Goal: Information Seeking & Learning: Learn about a topic

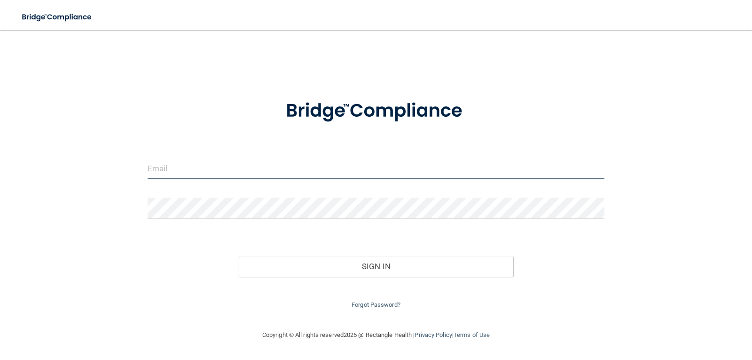
click at [274, 170] on input "email" at bounding box center [376, 168] width 457 height 21
type input "[EMAIL_ADDRESS][DOMAIN_NAME]"
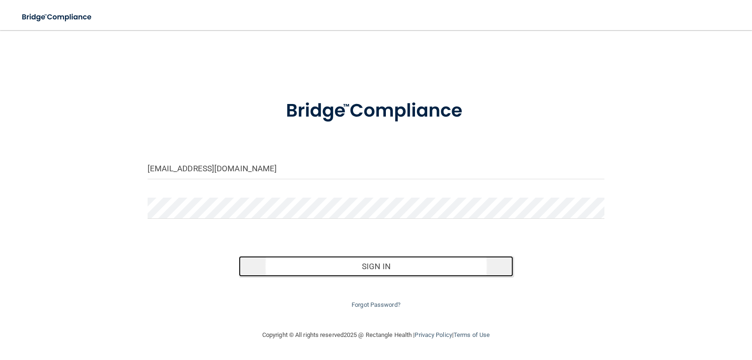
click at [407, 267] on button "Sign In" at bounding box center [376, 266] width 275 height 21
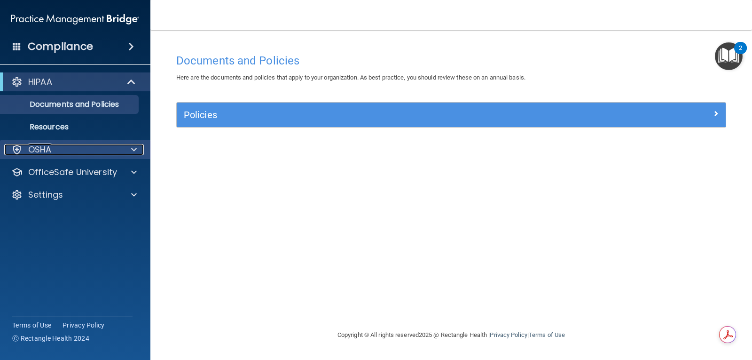
click at [86, 147] on div "OSHA" at bounding box center [62, 149] width 117 height 11
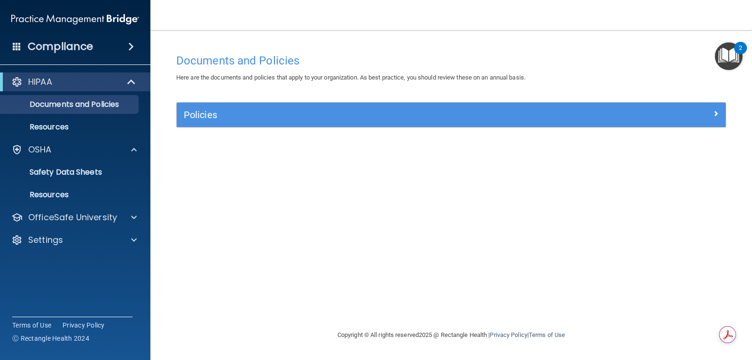
click at [86, 93] on ul "Documents and Policies Report an Incident Business Associates Emergency Plannin…" at bounding box center [76, 113] width 170 height 45
click at [99, 84] on div "HIPAA" at bounding box center [62, 81] width 116 height 11
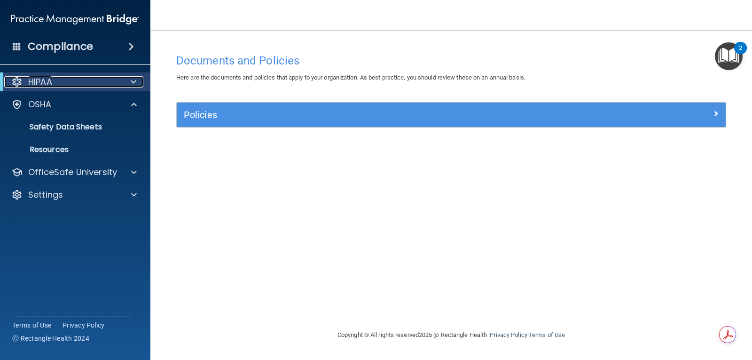
click at [139, 82] on div at bounding box center [131, 81] width 23 height 11
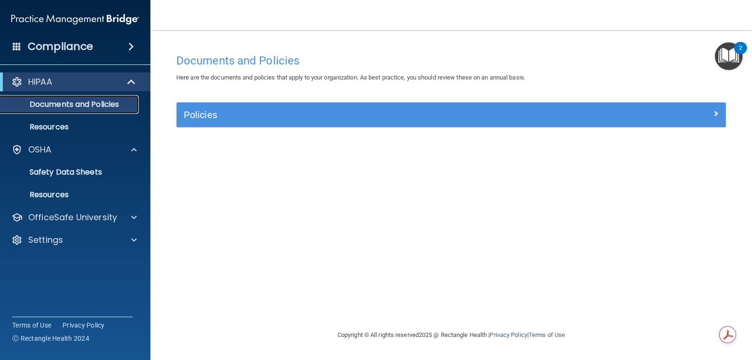
click at [91, 104] on p "Documents and Policies" at bounding box center [70, 104] width 128 height 9
click at [63, 126] on p "Resources" at bounding box center [70, 126] width 128 height 9
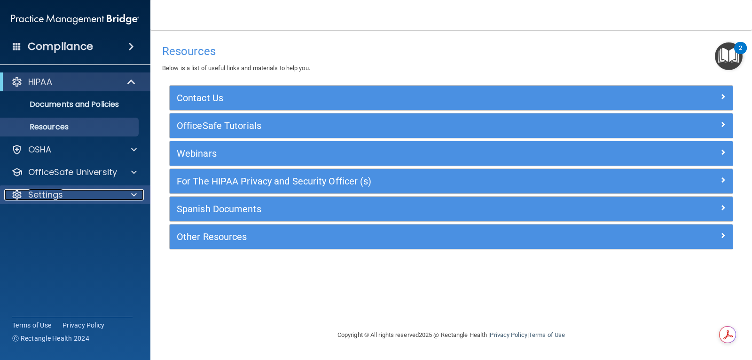
click at [64, 190] on div "Settings" at bounding box center [62, 194] width 117 height 11
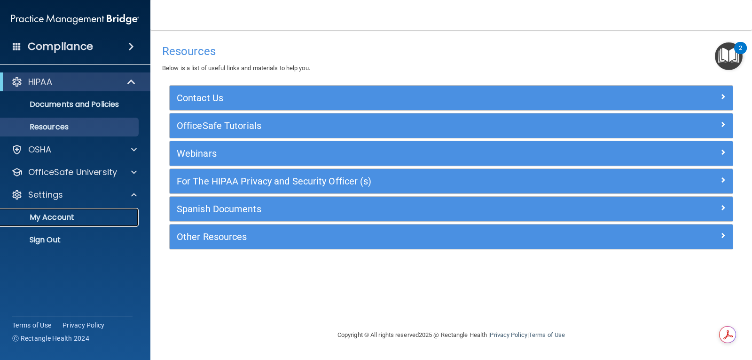
click at [69, 217] on p "My Account" at bounding box center [70, 217] width 128 height 9
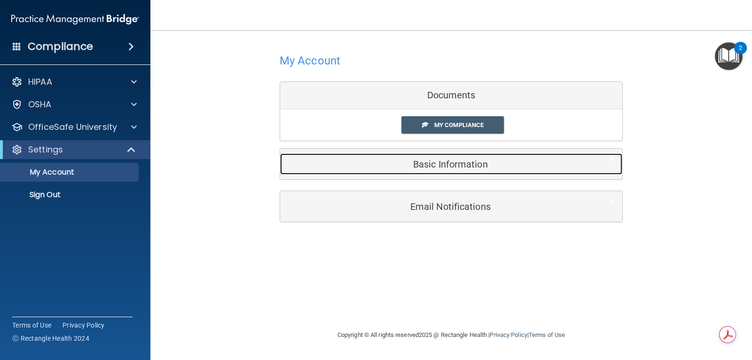
click at [469, 165] on h5 "Basic Information" at bounding box center [436, 164] width 299 height 10
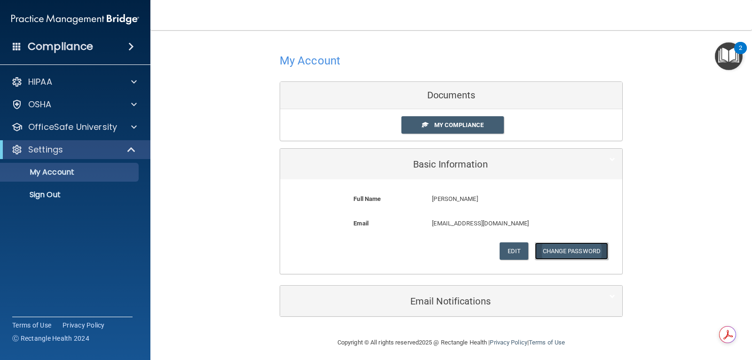
click at [547, 250] on button "Change Password" at bounding box center [572, 250] width 74 height 17
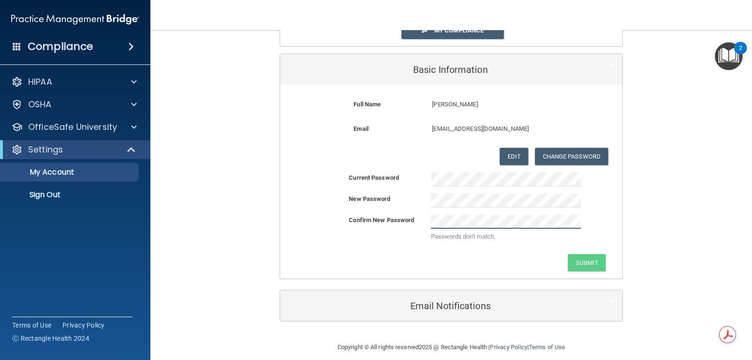
scroll to position [104, 0]
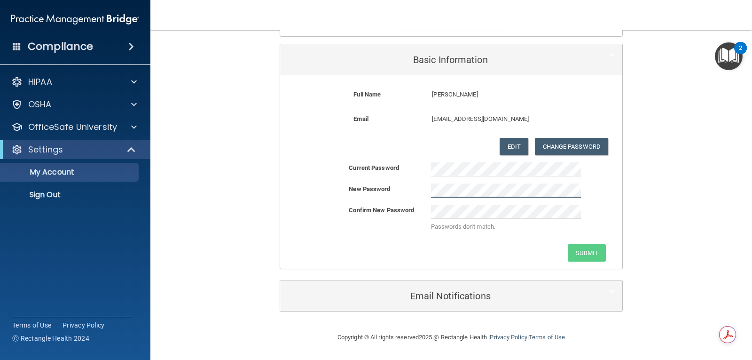
click at [399, 192] on div "New Password" at bounding box center [451, 190] width 342 height 14
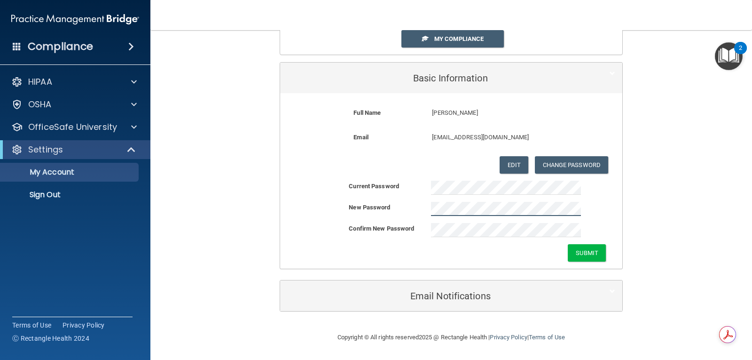
scroll to position [86, 0]
click at [578, 249] on button "Submit" at bounding box center [587, 252] width 38 height 17
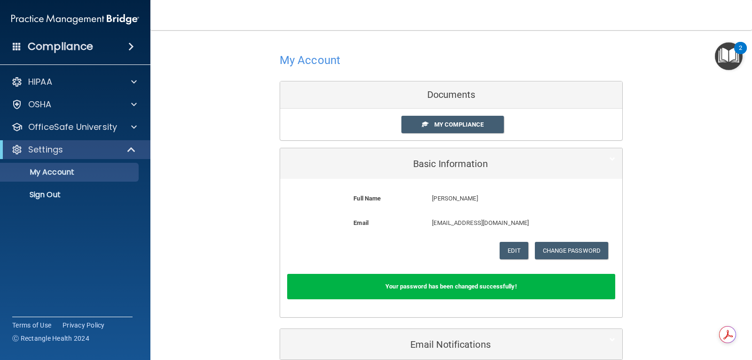
scroll to position [0, 0]
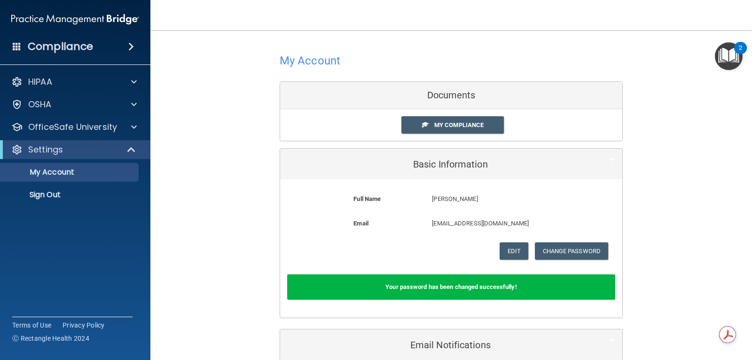
click at [79, 46] on h4 "Compliance" at bounding box center [60, 46] width 65 height 13
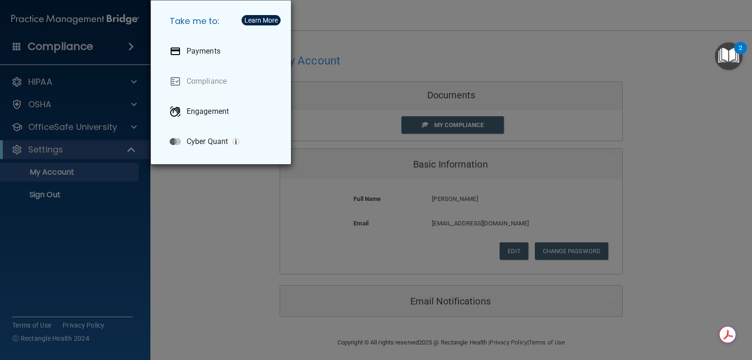
click at [192, 185] on div "Take me to: Payments Compliance Engagement Cyber Quant" at bounding box center [376, 180] width 752 height 360
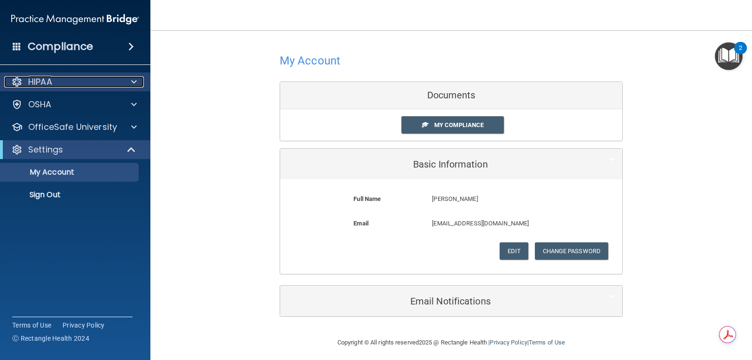
click at [37, 77] on p "HIPAA" at bounding box center [40, 81] width 24 height 11
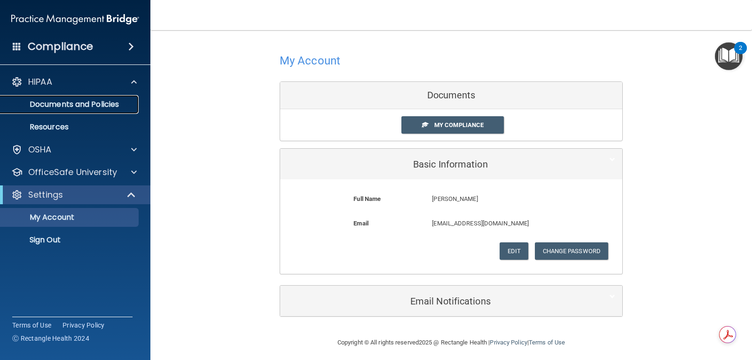
click at [42, 101] on p "Documents and Policies" at bounding box center [70, 104] width 128 height 9
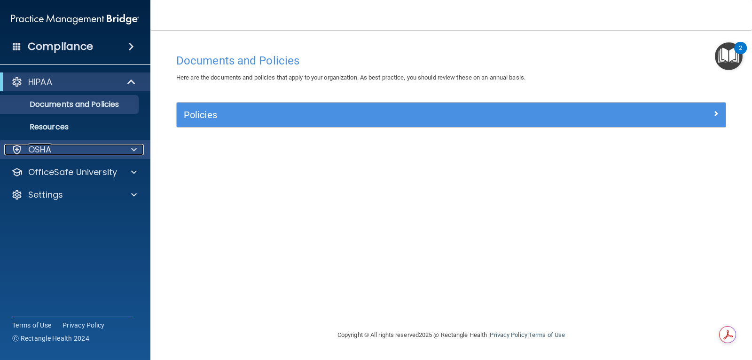
click at [84, 147] on div "OSHA" at bounding box center [62, 149] width 117 height 11
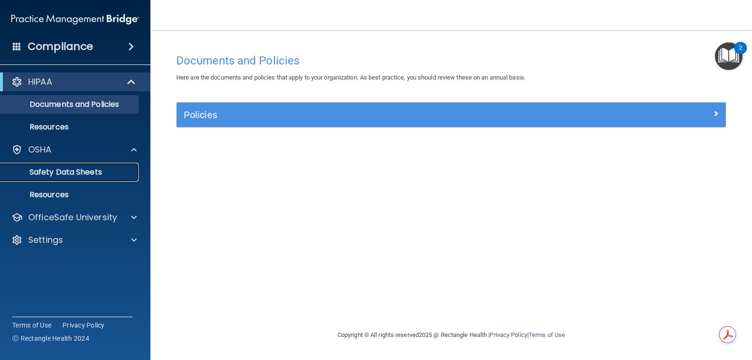
click at [80, 173] on p "Safety Data Sheets" at bounding box center [70, 171] width 128 height 9
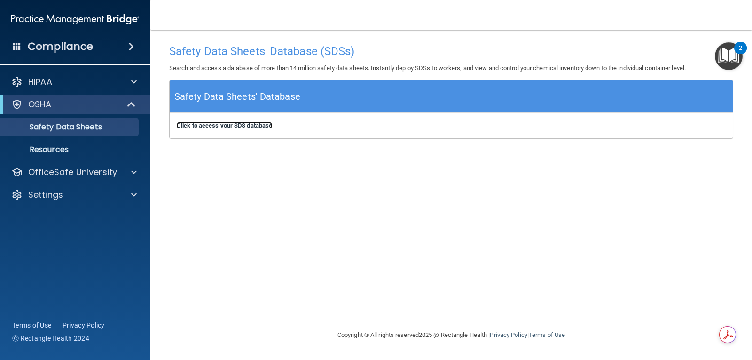
click at [219, 125] on b "Click to access your SDS database" at bounding box center [224, 125] width 95 height 7
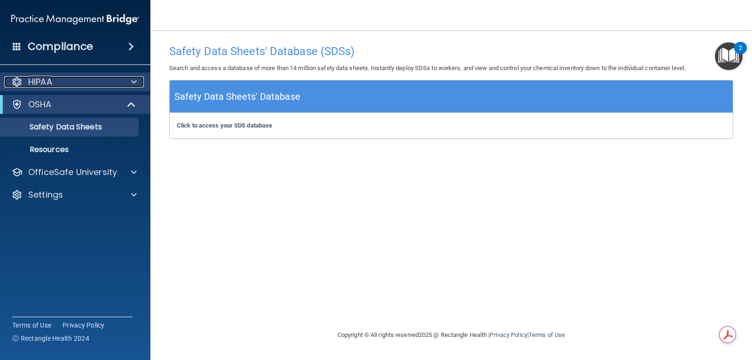
click at [96, 83] on div "HIPAA" at bounding box center [62, 81] width 117 height 11
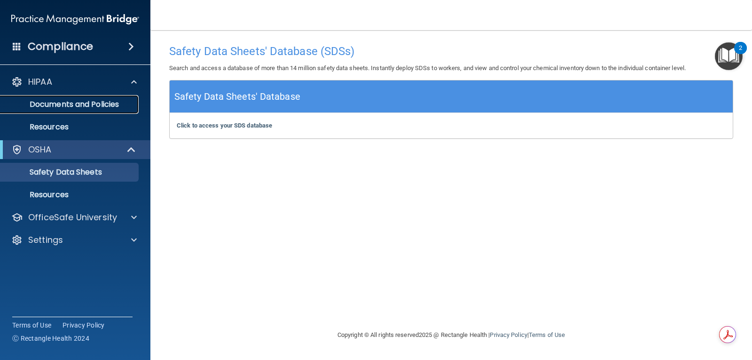
click at [96, 103] on p "Documents and Policies" at bounding box center [70, 104] width 128 height 9
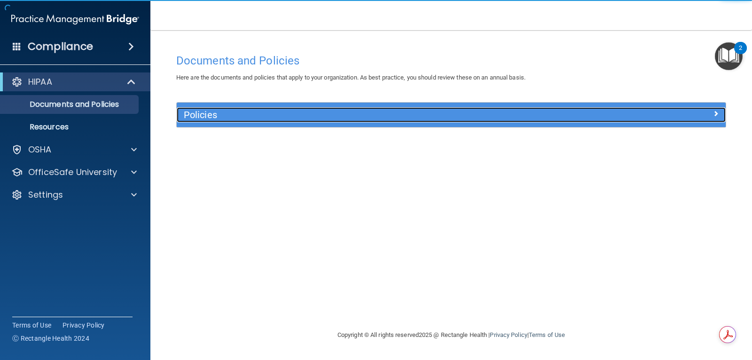
click at [280, 117] on h5 "Policies" at bounding box center [383, 115] width 398 height 10
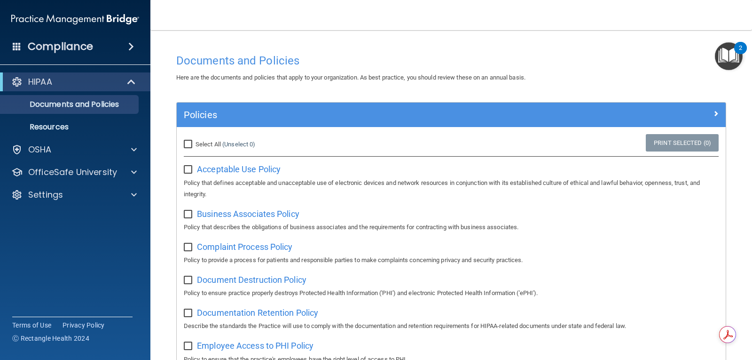
click at [190, 143] on input "Select All (Unselect 0) Unselect All" at bounding box center [189, 145] width 11 height 8
checkbox input "true"
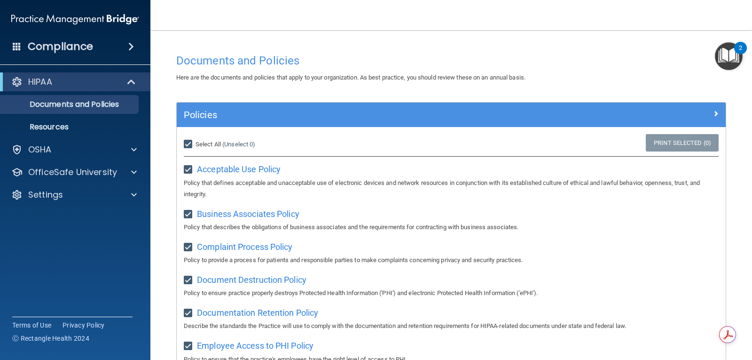
checkbox input "true"
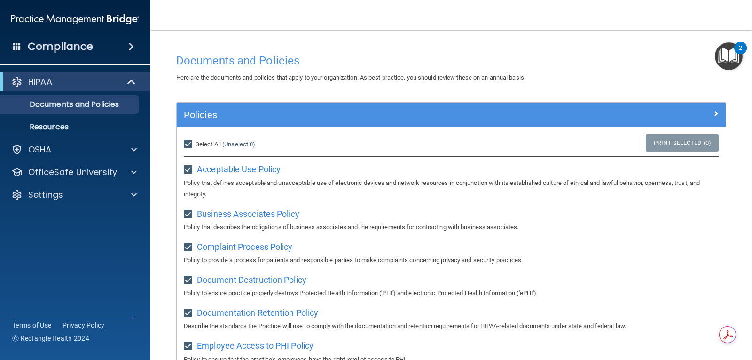
checkbox input "true"
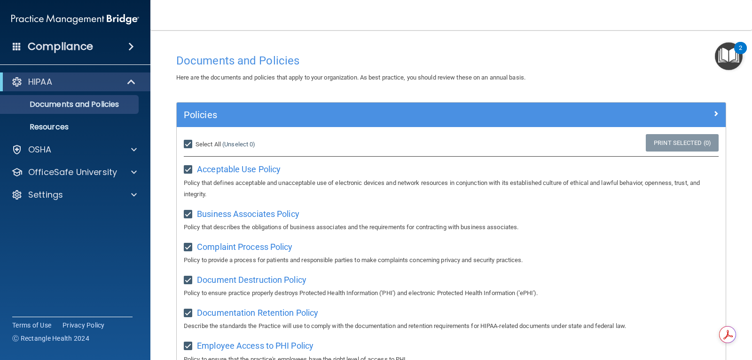
checkbox input "true"
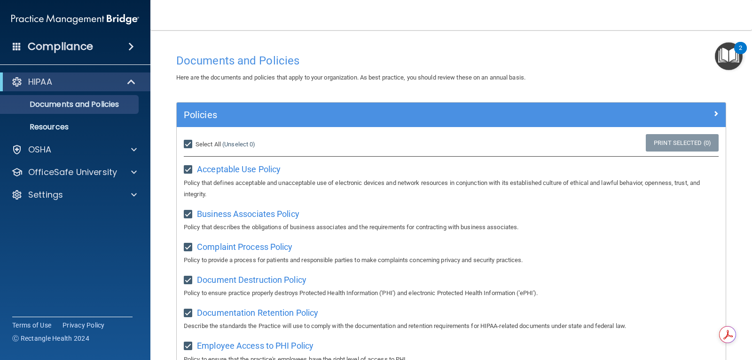
checkbox input "true"
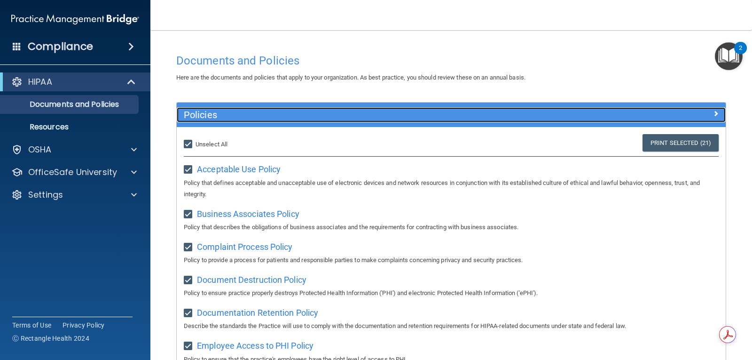
click at [700, 113] on div at bounding box center [657, 112] width 137 height 11
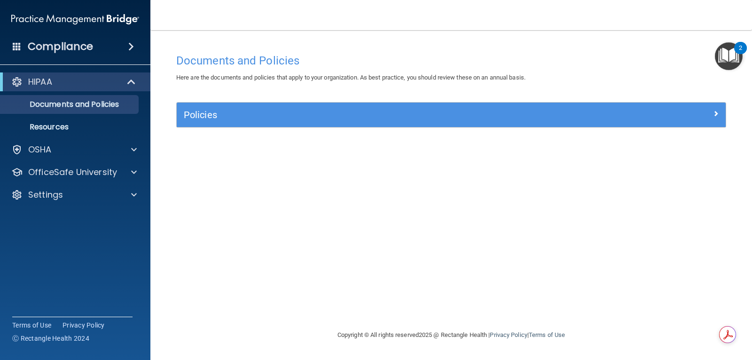
click at [723, 56] on img "Open Resource Center, 2 new notifications" at bounding box center [729, 56] width 28 height 28
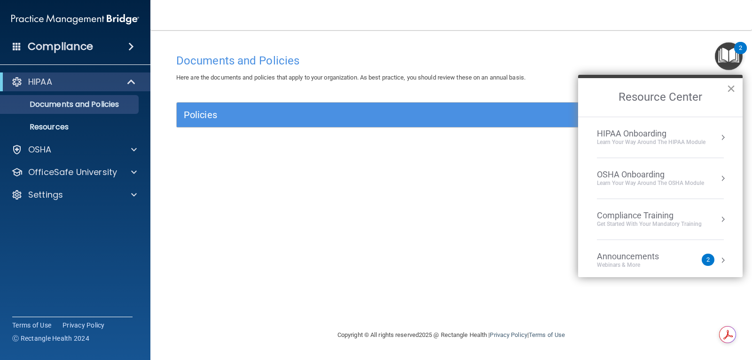
click at [729, 83] on button "×" at bounding box center [731, 88] width 9 height 15
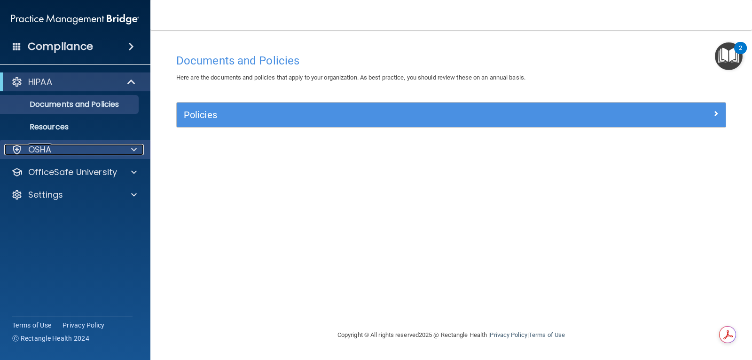
click at [49, 145] on p "OSHA" at bounding box center [40, 149] width 24 height 11
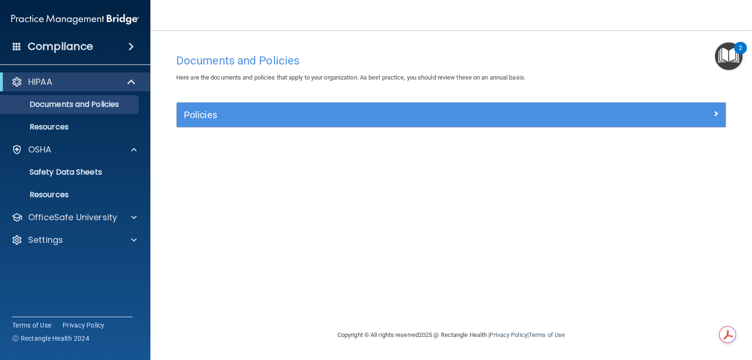
click at [21, 44] on div "Compliance" at bounding box center [75, 46] width 150 height 21
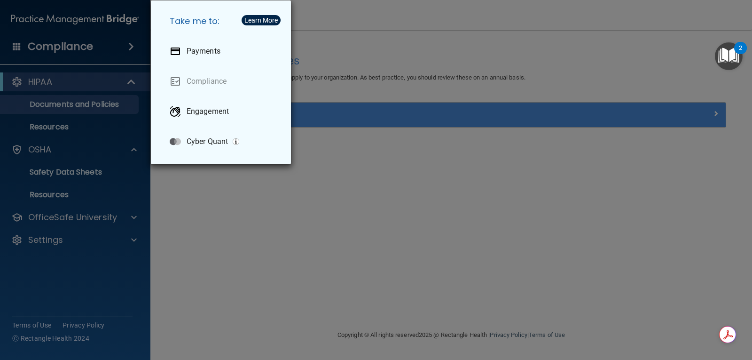
click at [290, 216] on div "Take me to: Payments Compliance Engagement Cyber Quant" at bounding box center [376, 180] width 752 height 360
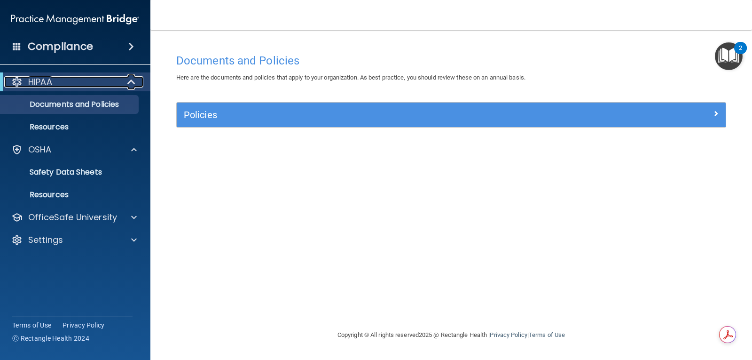
click at [118, 80] on div "HIPAA" at bounding box center [62, 81] width 116 height 11
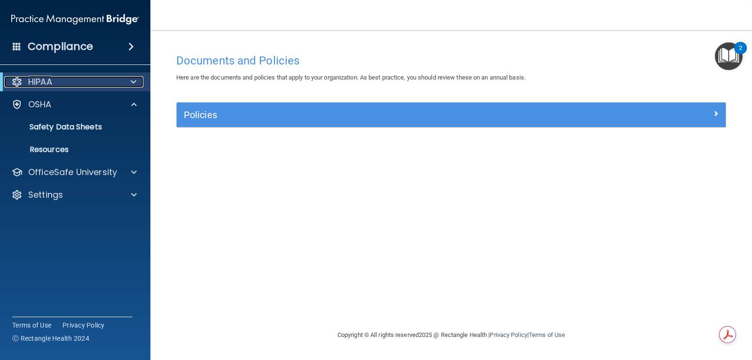
click at [121, 85] on div at bounding box center [131, 81] width 23 height 11
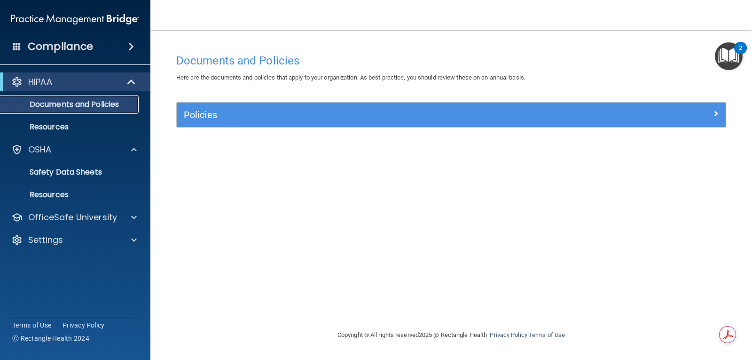
click at [113, 102] on p "Documents and Policies" at bounding box center [70, 104] width 128 height 9
click at [56, 126] on p "Resources" at bounding box center [70, 126] width 128 height 9
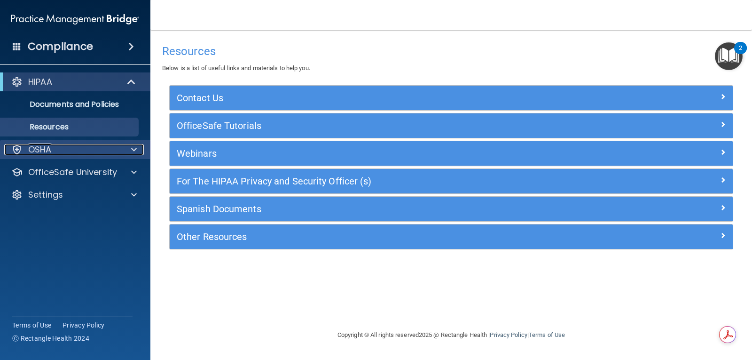
click at [39, 150] on p "OSHA" at bounding box center [40, 149] width 24 height 11
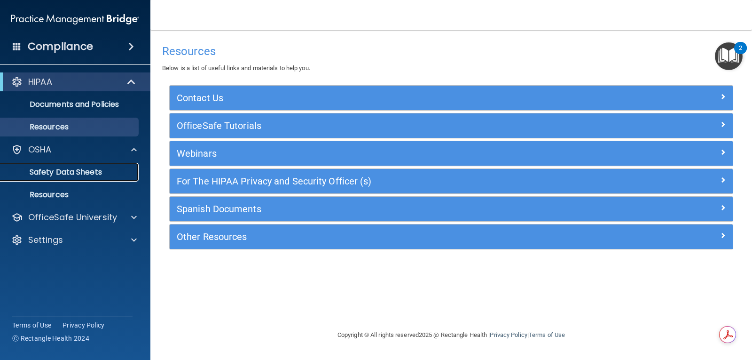
click at [47, 170] on p "Safety Data Sheets" at bounding box center [70, 171] width 128 height 9
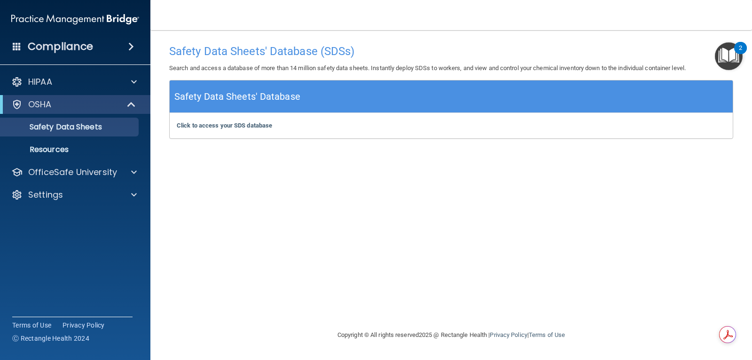
click at [64, 46] on h4 "Compliance" at bounding box center [60, 46] width 65 height 13
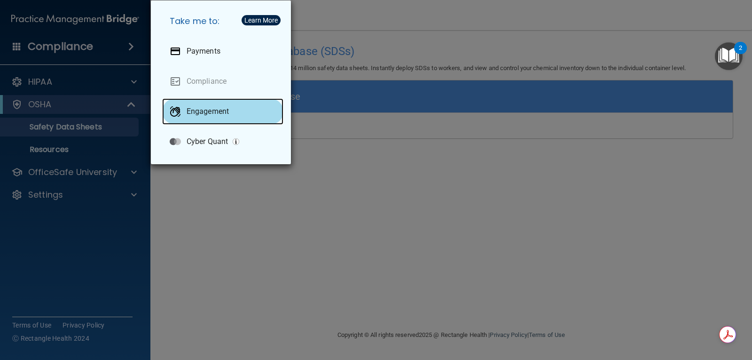
click at [208, 110] on p "Engagement" at bounding box center [208, 111] width 42 height 9
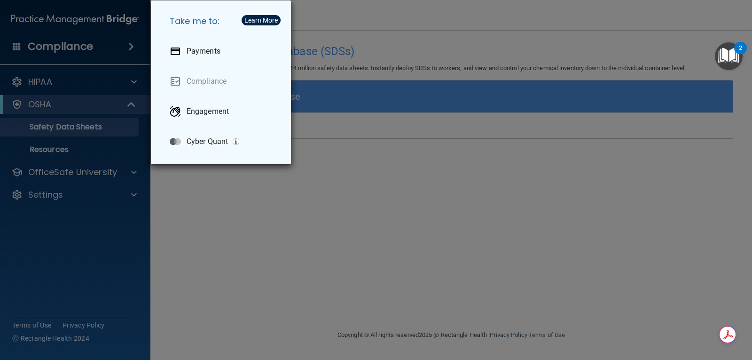
click at [354, 193] on div "Take me to: Payments Compliance Engagement Cyber Quant" at bounding box center [376, 180] width 752 height 360
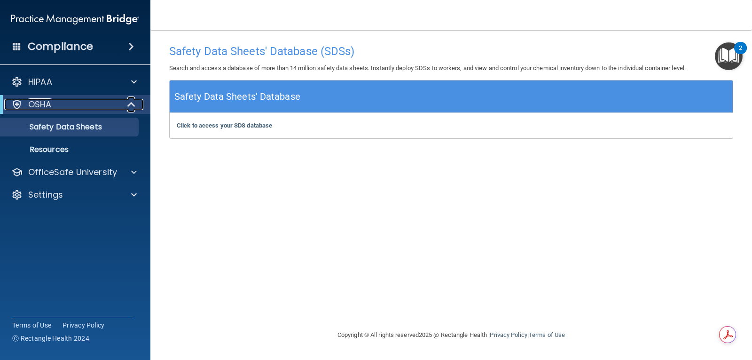
click at [121, 105] on div at bounding box center [131, 104] width 23 height 11
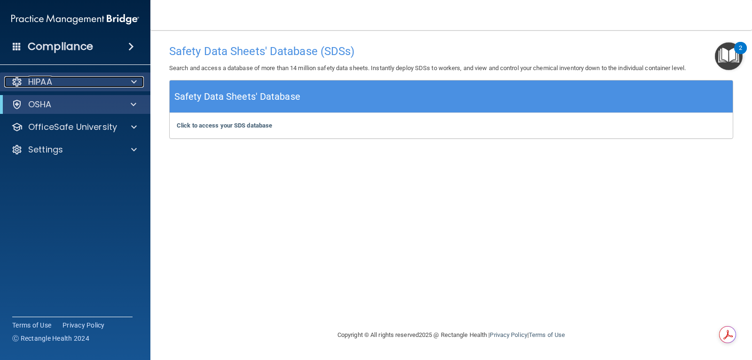
click at [134, 82] on span at bounding box center [134, 81] width 6 height 11
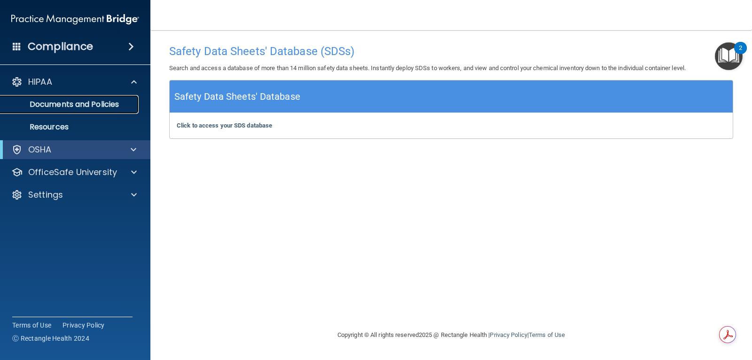
click at [118, 101] on p "Documents and Policies" at bounding box center [70, 104] width 128 height 9
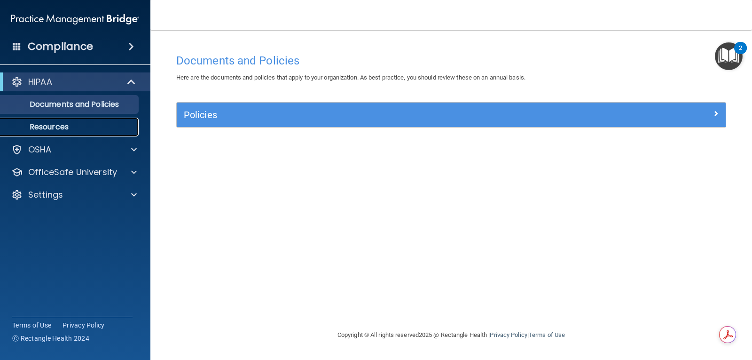
click at [59, 127] on p "Resources" at bounding box center [70, 126] width 128 height 9
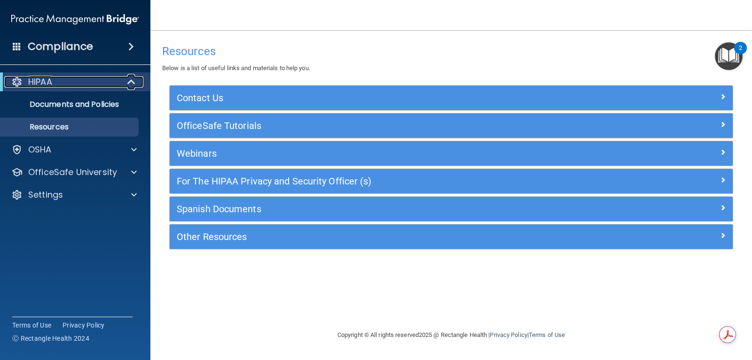
click at [128, 80] on span at bounding box center [132, 81] width 8 height 11
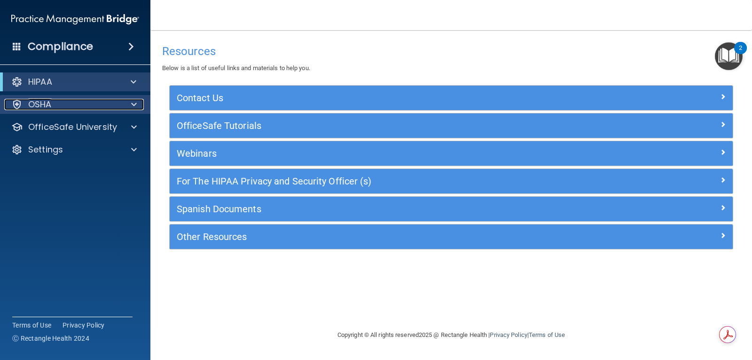
click at [127, 109] on div at bounding box center [133, 104] width 24 height 11
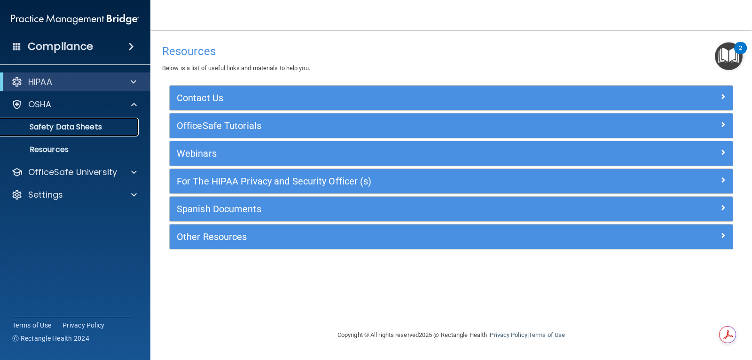
click at [89, 127] on p "Safety Data Sheets" at bounding box center [70, 126] width 128 height 9
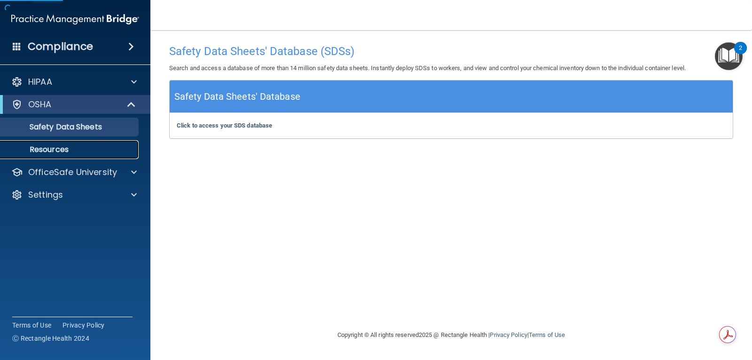
click at [73, 144] on link "Resources" at bounding box center [65, 149] width 148 height 19
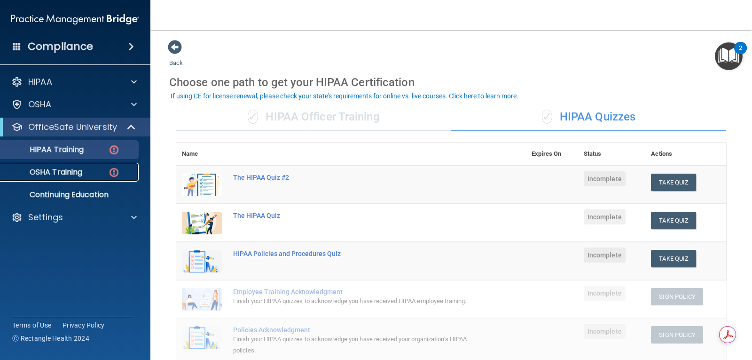
click at [70, 176] on p "OSHA Training" at bounding box center [44, 171] width 76 height 9
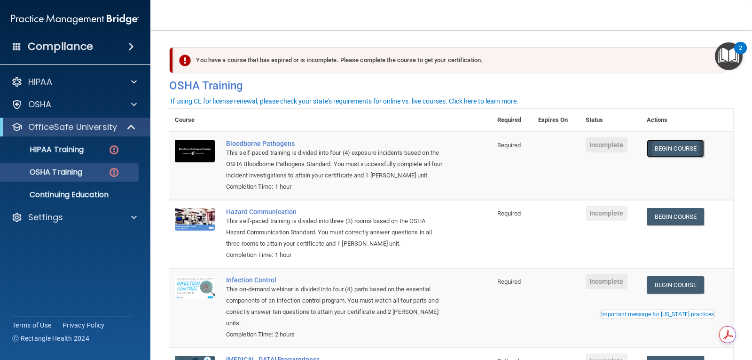
click at [660, 150] on link "Begin Course" at bounding box center [675, 148] width 57 height 17
